Goal: Transaction & Acquisition: Purchase product/service

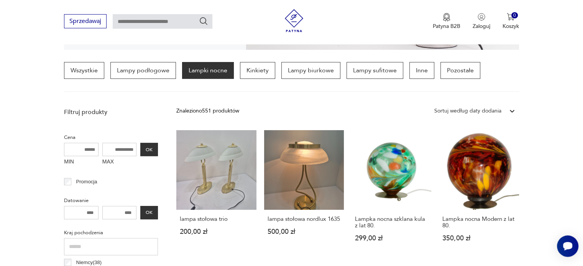
scroll to position [203, 0]
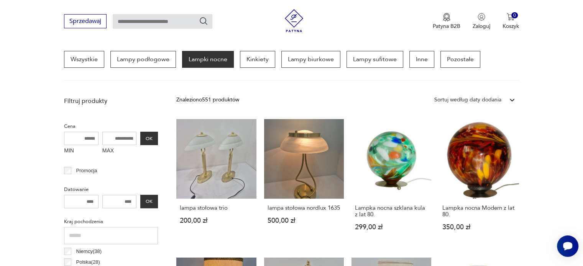
click at [512, 101] on icon at bounding box center [512, 100] width 8 height 8
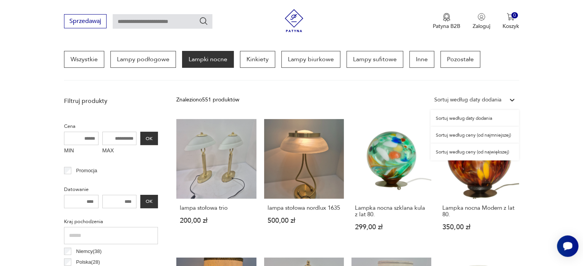
click at [481, 136] on div "Sortuj według ceny (od najmniejszej)" at bounding box center [474, 135] width 88 height 17
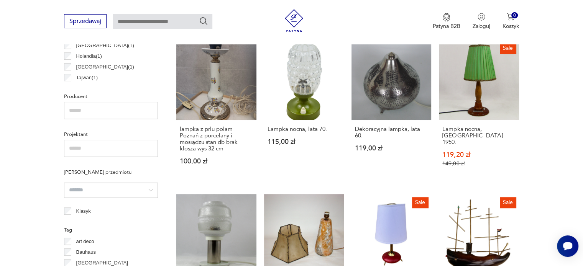
scroll to position [525, 0]
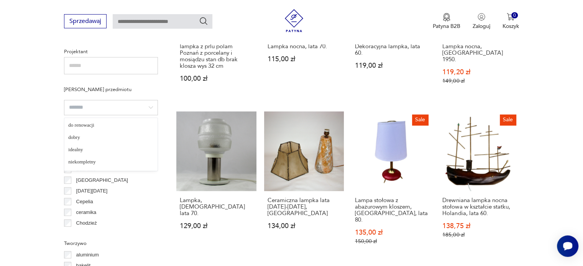
click at [151, 109] on input "search" at bounding box center [111, 107] width 94 height 15
type input "*******"
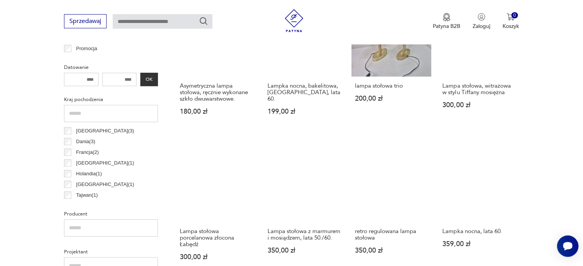
scroll to position [372, 0]
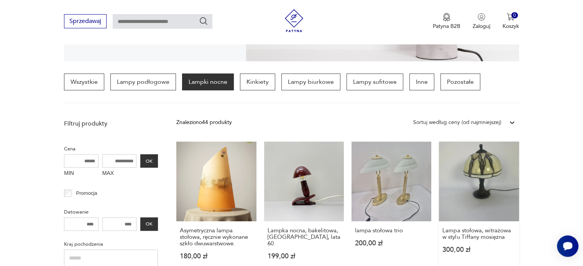
click at [486, 165] on link "Lampa stołowa, witrażowa w stylu Tiffany mosiężna 300,00 zł" at bounding box center [479, 208] width 80 height 133
